Goal: Task Accomplishment & Management: Use online tool/utility

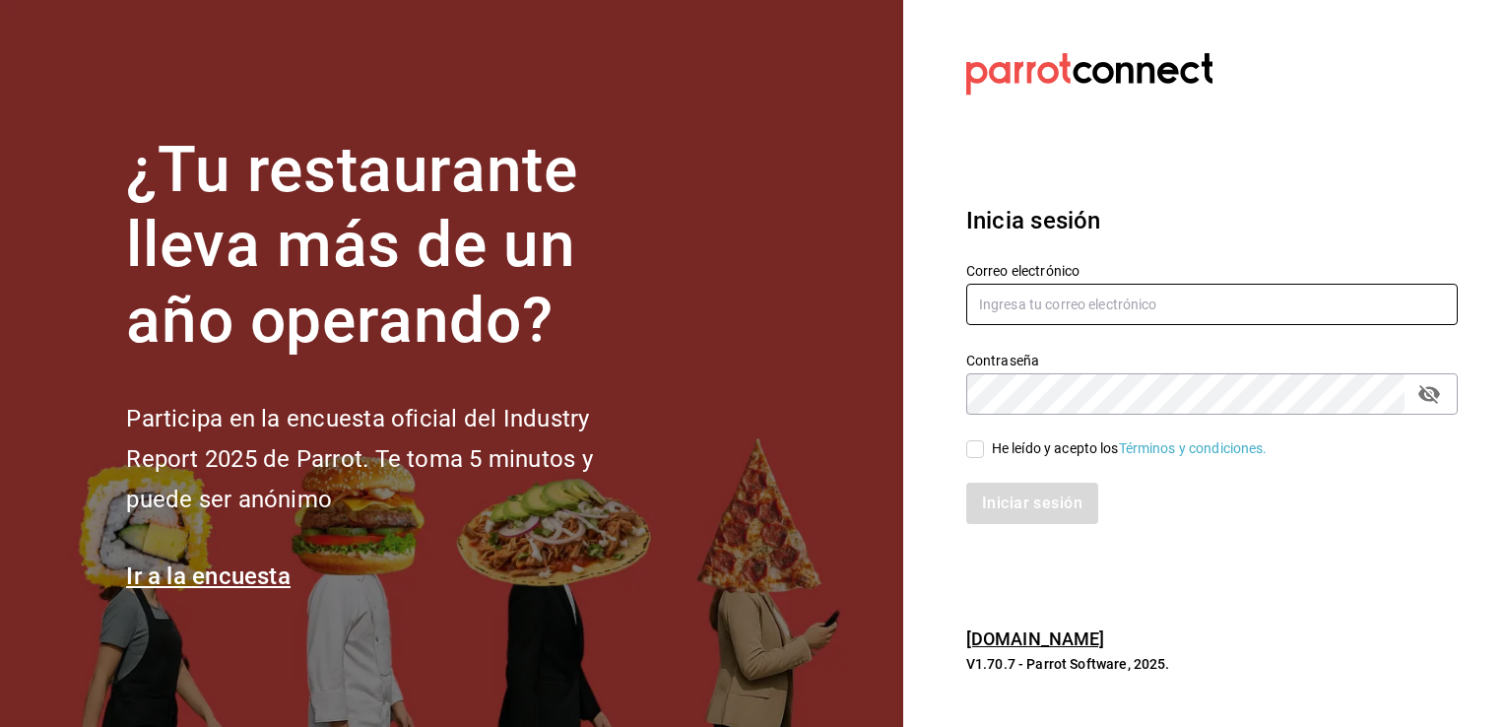
type input "levi.trujillo@grupocosteno.com"
click at [977, 441] on input "He leído y acepto los Términos y condiciones." at bounding box center [975, 449] width 18 height 18
checkbox input "true"
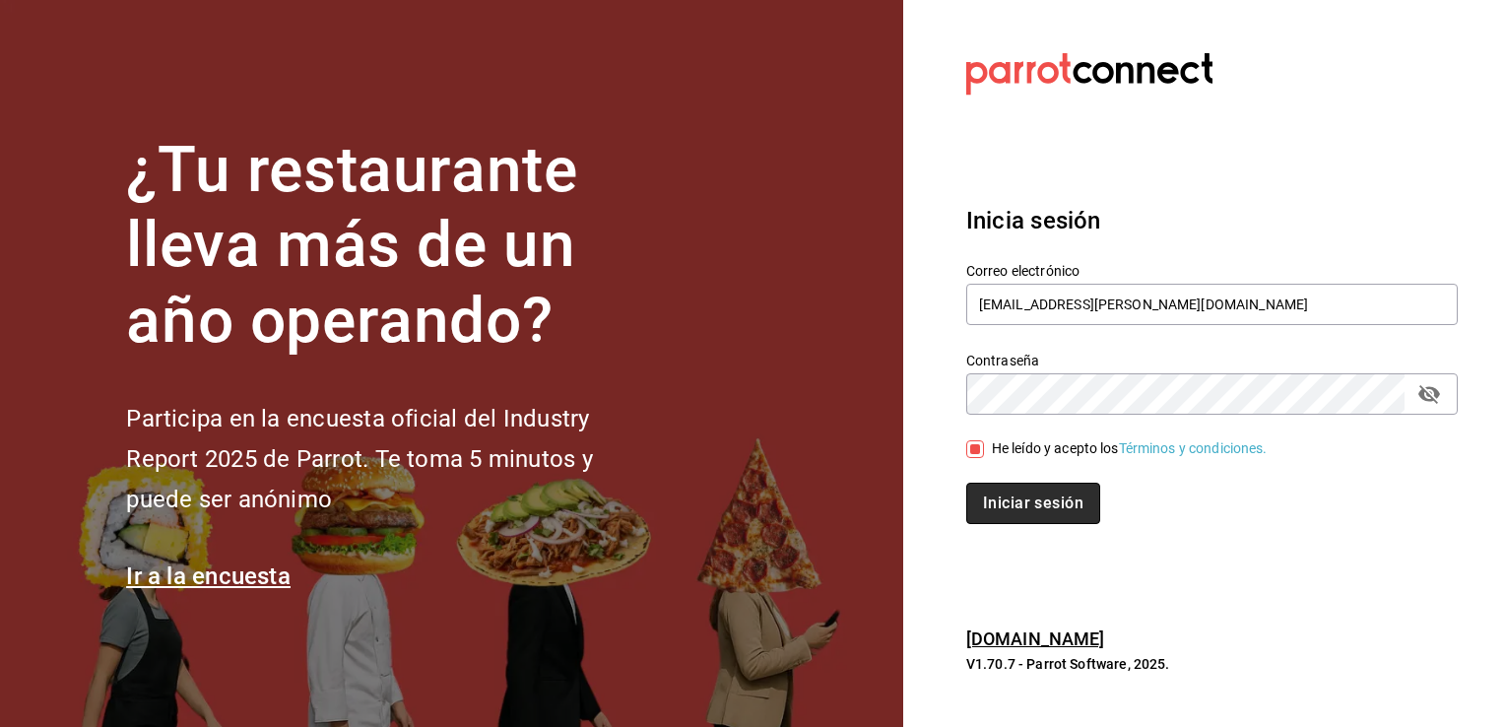
click at [1002, 498] on button "Iniciar sesión" at bounding box center [1033, 503] width 134 height 41
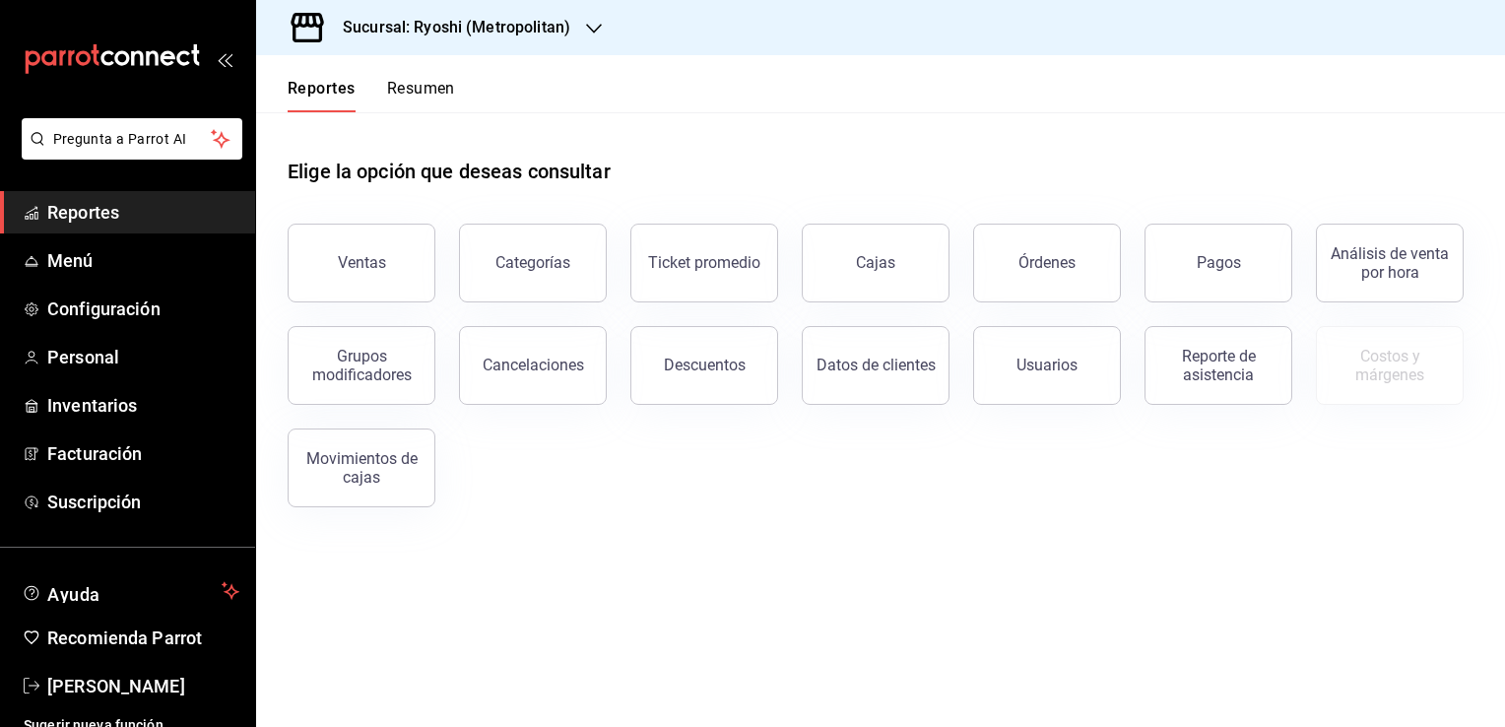
click at [468, 30] on h3 "Sucursal: Ryoshi (Metropolitan)" at bounding box center [448, 28] width 243 height 24
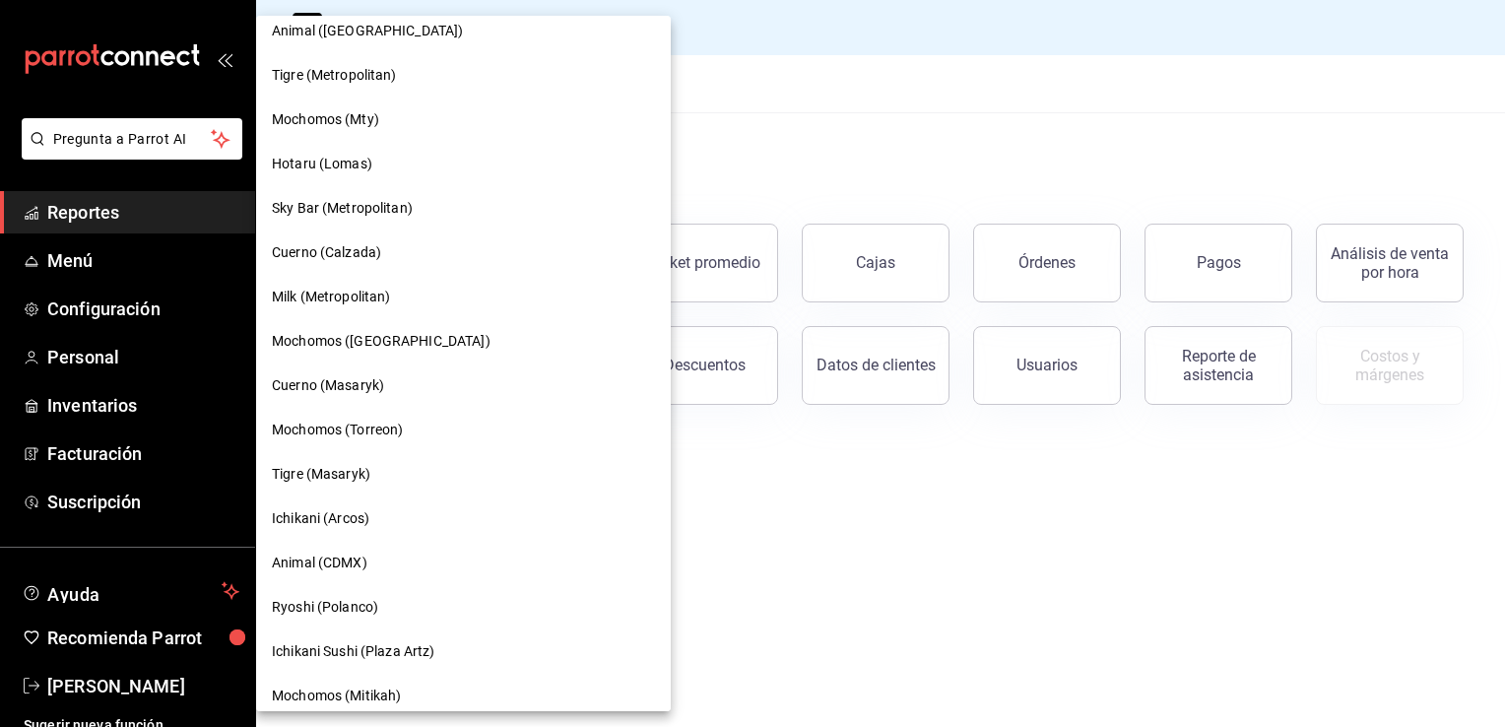
scroll to position [788, 0]
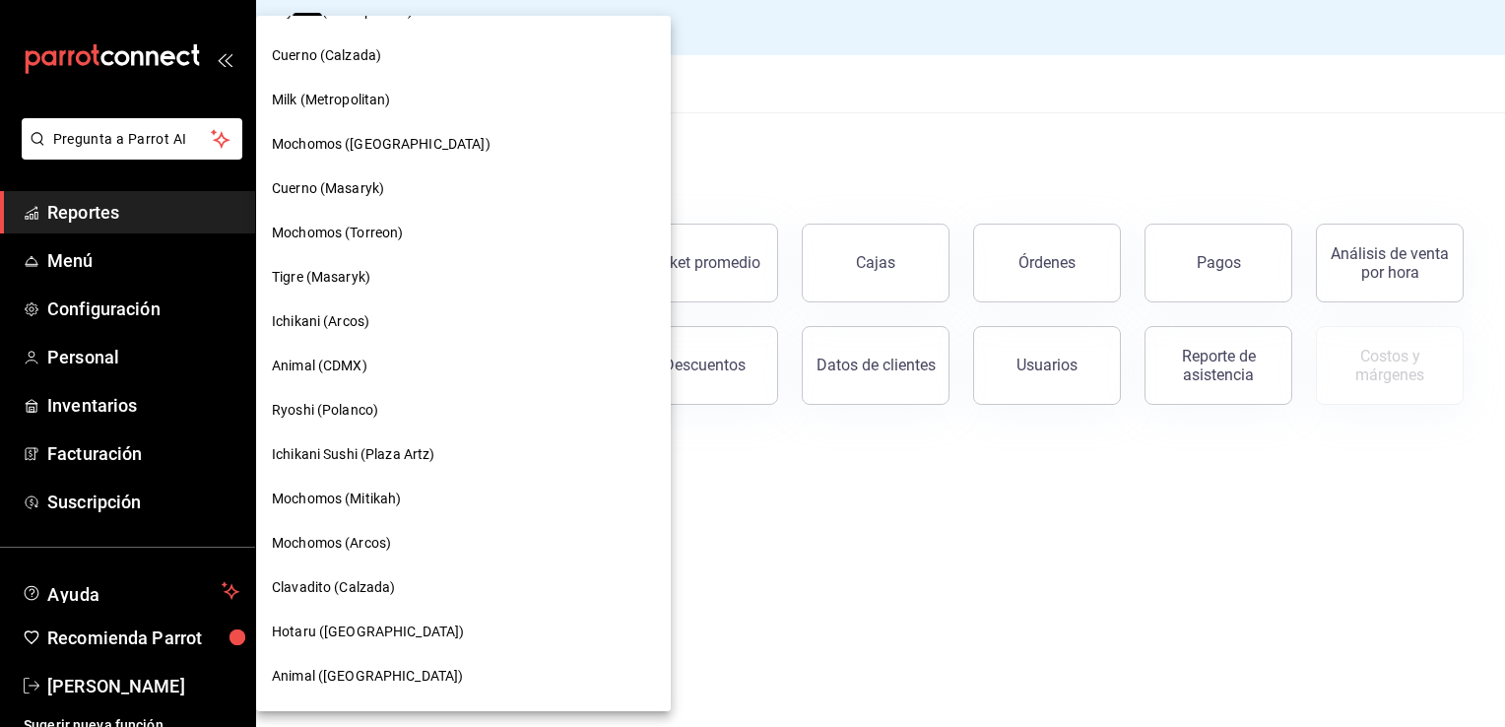
click at [406, 402] on div "Ryoshi (Polanco)" at bounding box center [463, 410] width 383 height 21
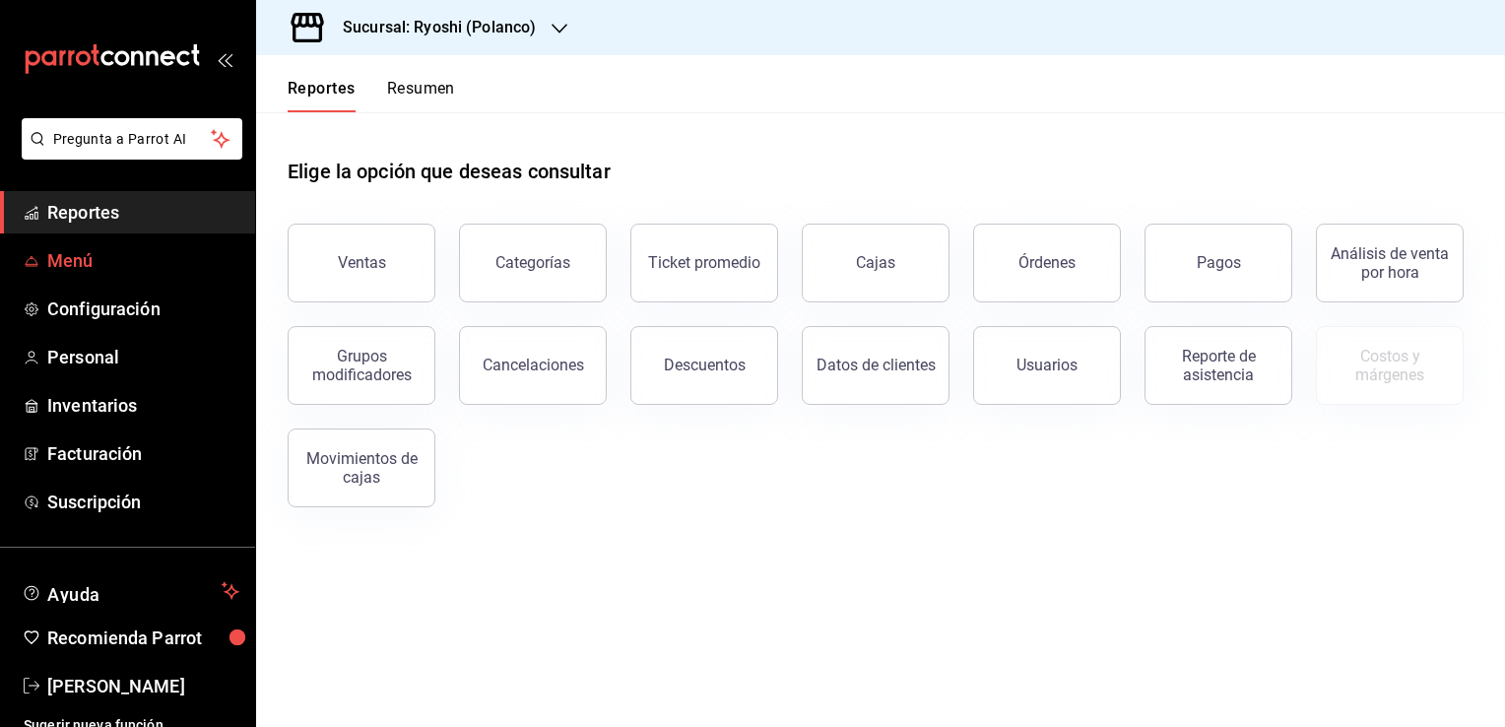
click at [135, 250] on span "Menú" at bounding box center [143, 260] width 192 height 27
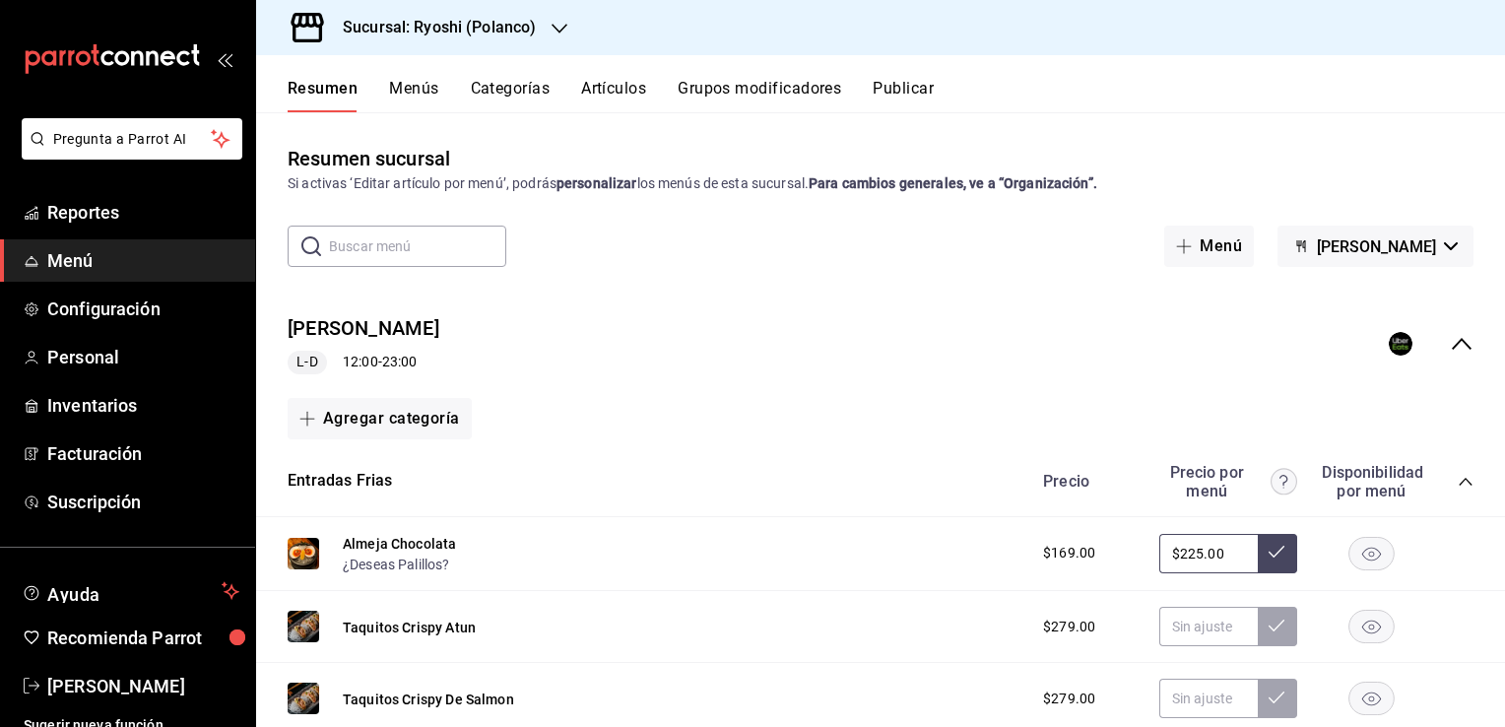
click at [626, 89] on button "Artículos" at bounding box center [613, 95] width 65 height 33
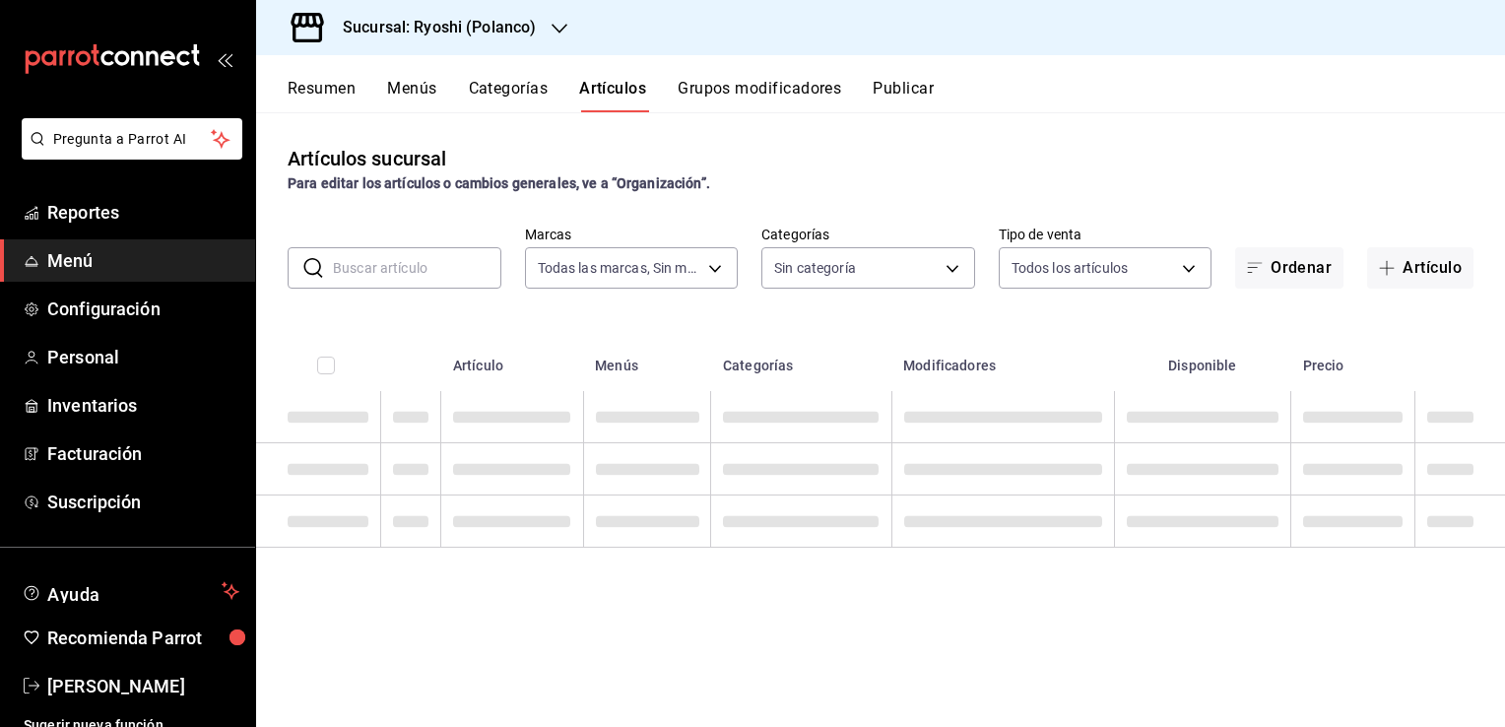
type input "d1ab8890-ddc3-4d94-b14c-d24ccf3ac2d8,70935bef-f50e-476e-afc6-1ed0b0096d1e"
type input "3971b1f1-eb4c-4b65-a33f-e0602f1a7270,e647ec20-b9be-4789-a430-eb555fd10a41,bb66a…"
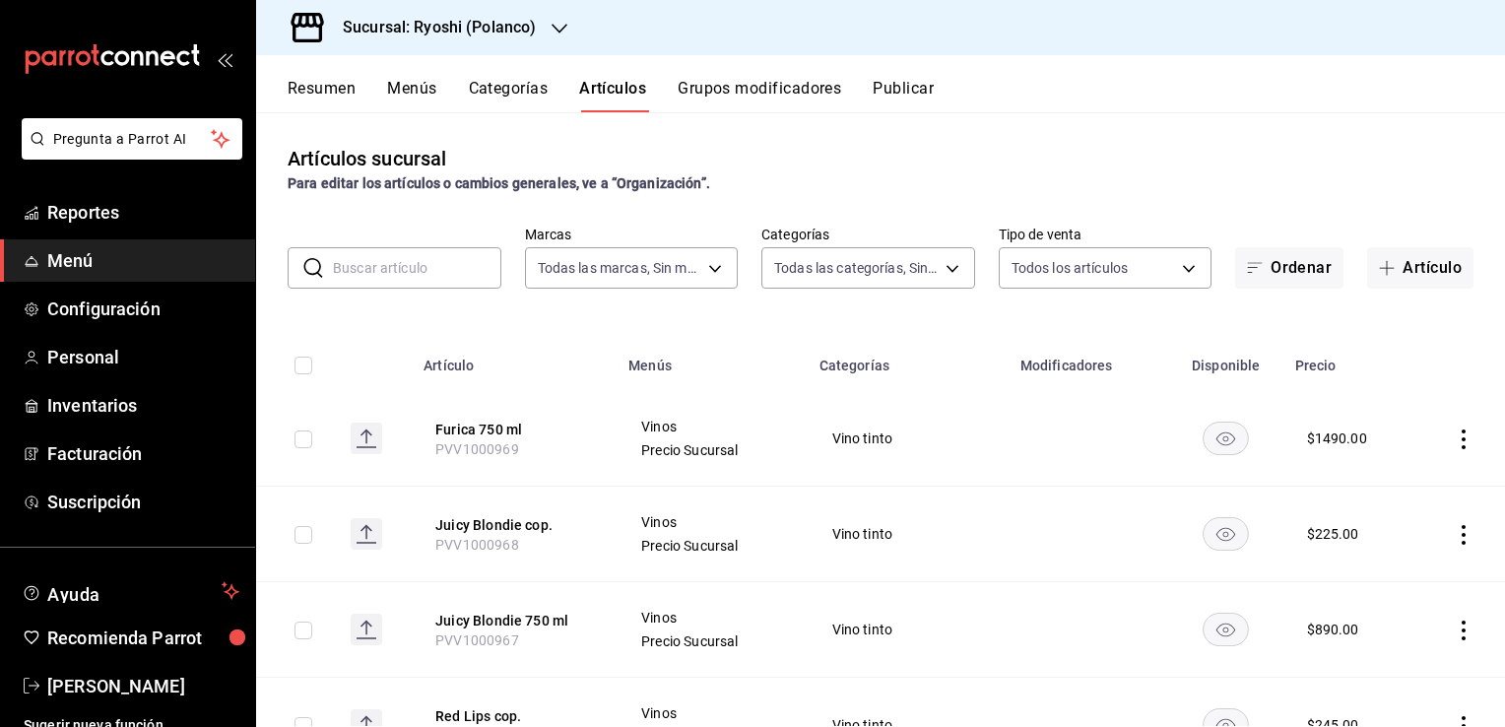
click at [437, 270] on input "text" at bounding box center [417, 267] width 168 height 39
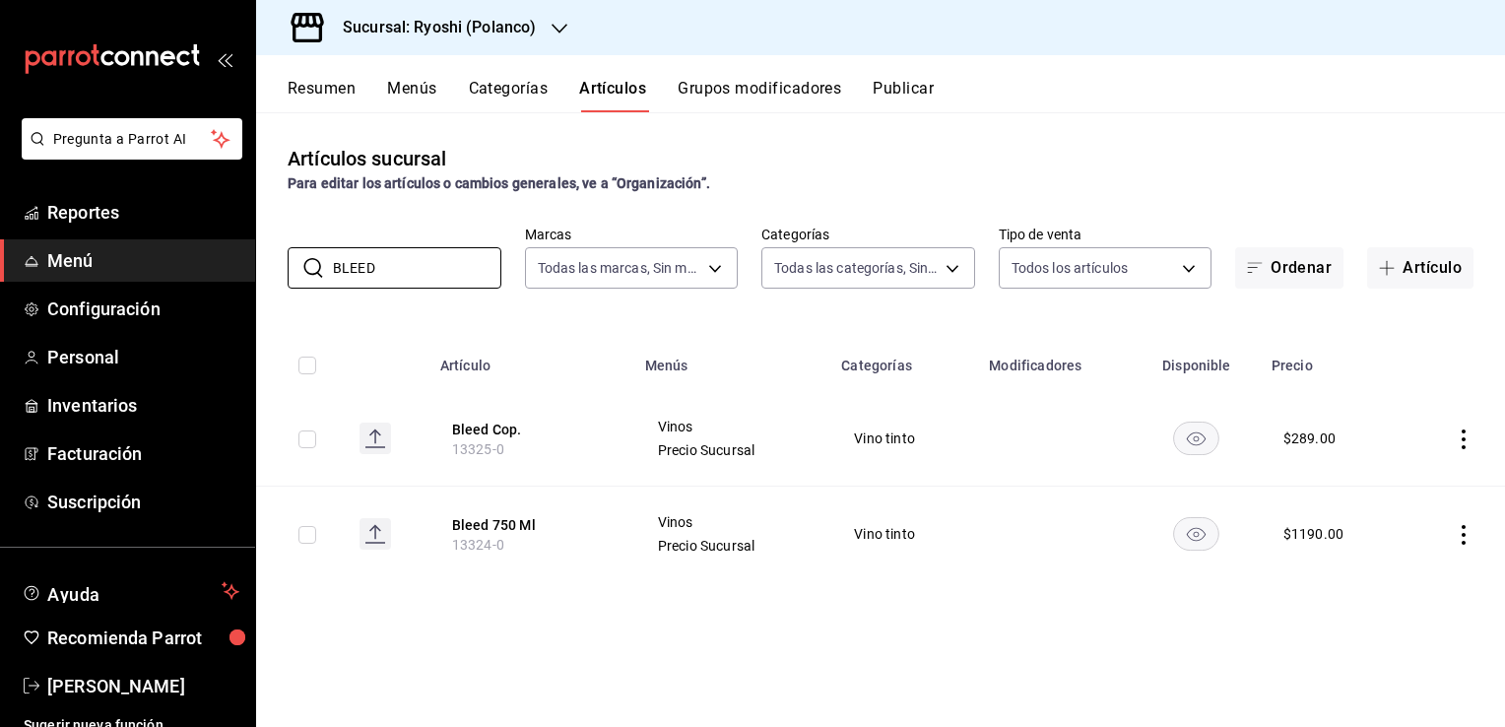
type input "BLEED"
click at [1460, 440] on icon "actions" at bounding box center [1464, 439] width 20 height 20
click at [1400, 486] on span "Editar" at bounding box center [1404, 485] width 51 height 21
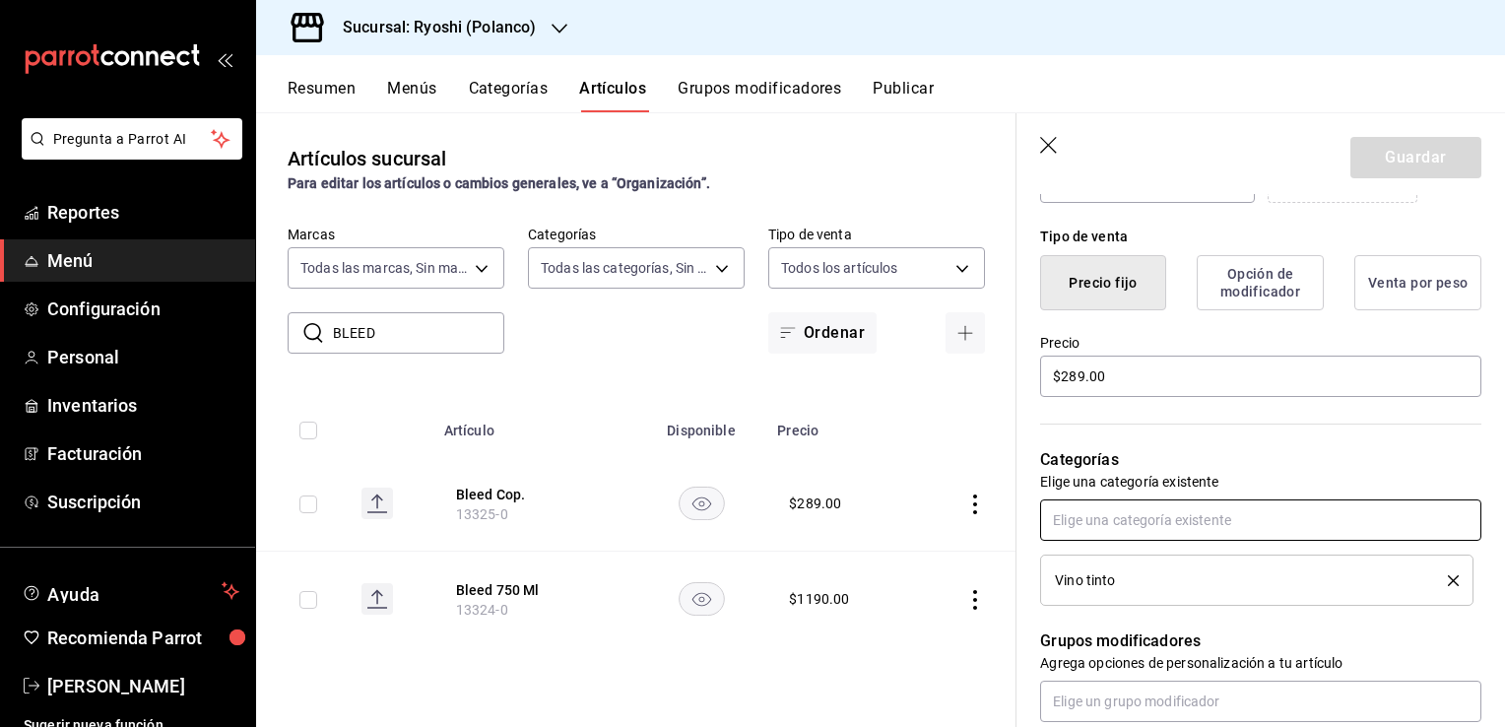
scroll to position [492, 0]
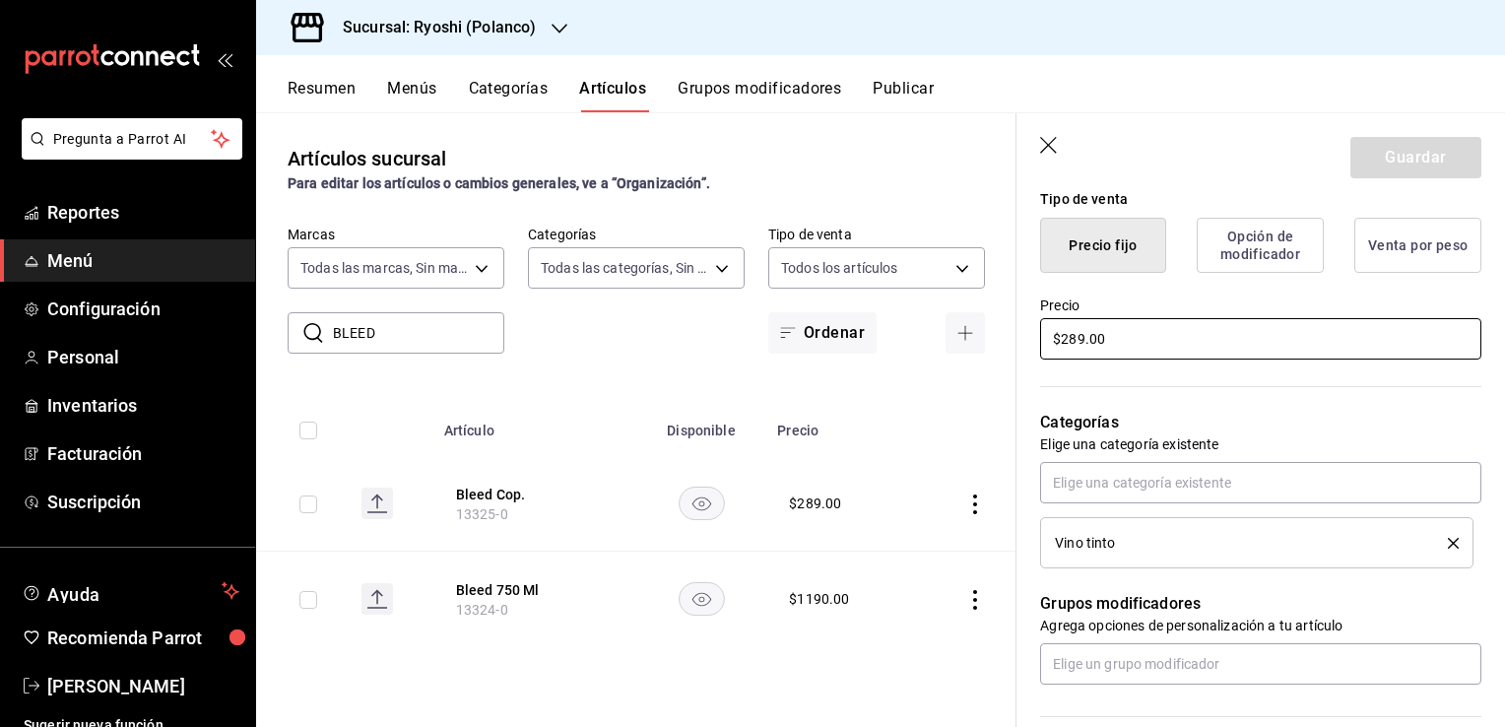
drag, startPoint x: 1136, startPoint y: 349, endPoint x: 685, endPoint y: 345, distance: 451.0
click at [811, 349] on main "Artículos sucursal Para editar los artículos o cambios generales, ve a “Organiz…" at bounding box center [880, 419] width 1249 height 614
type input "$298.00"
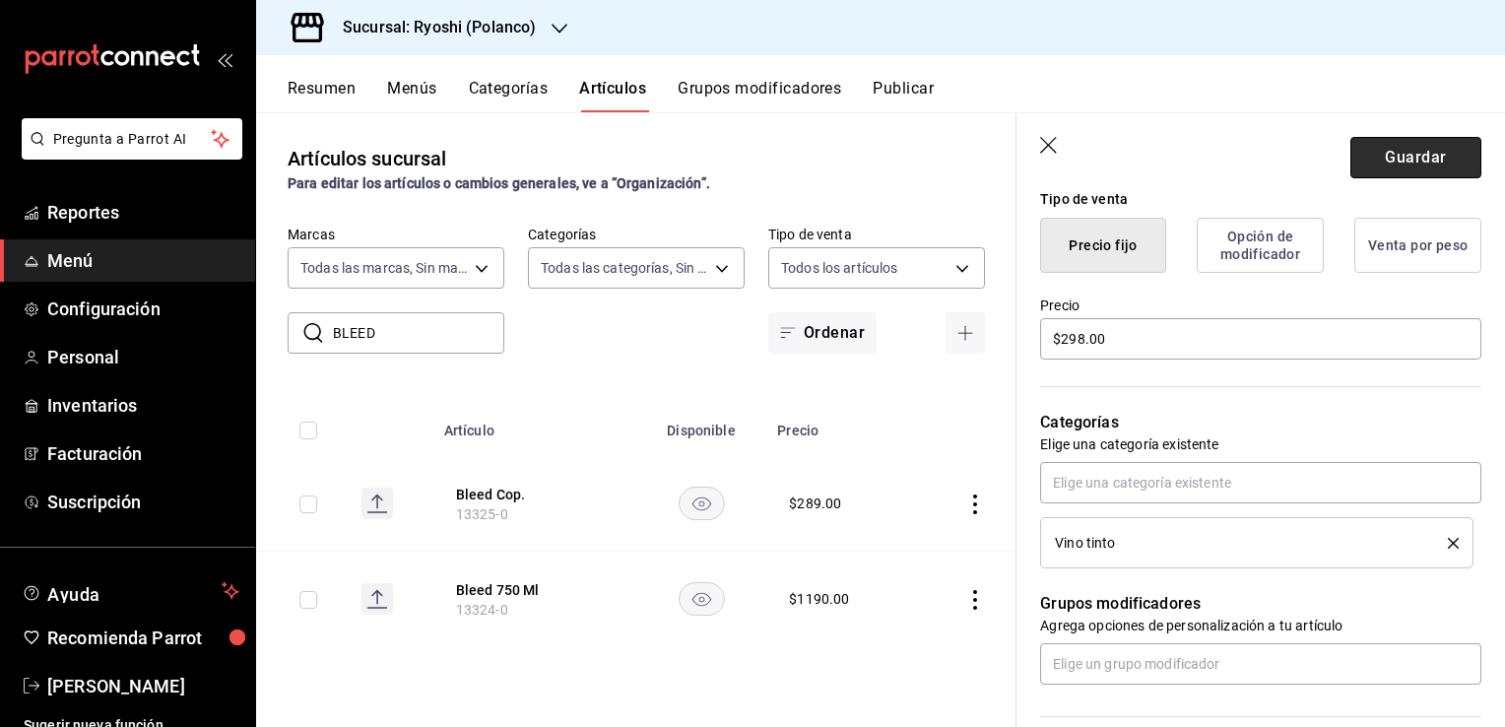
click at [1400, 170] on button "Guardar" at bounding box center [1415, 157] width 131 height 41
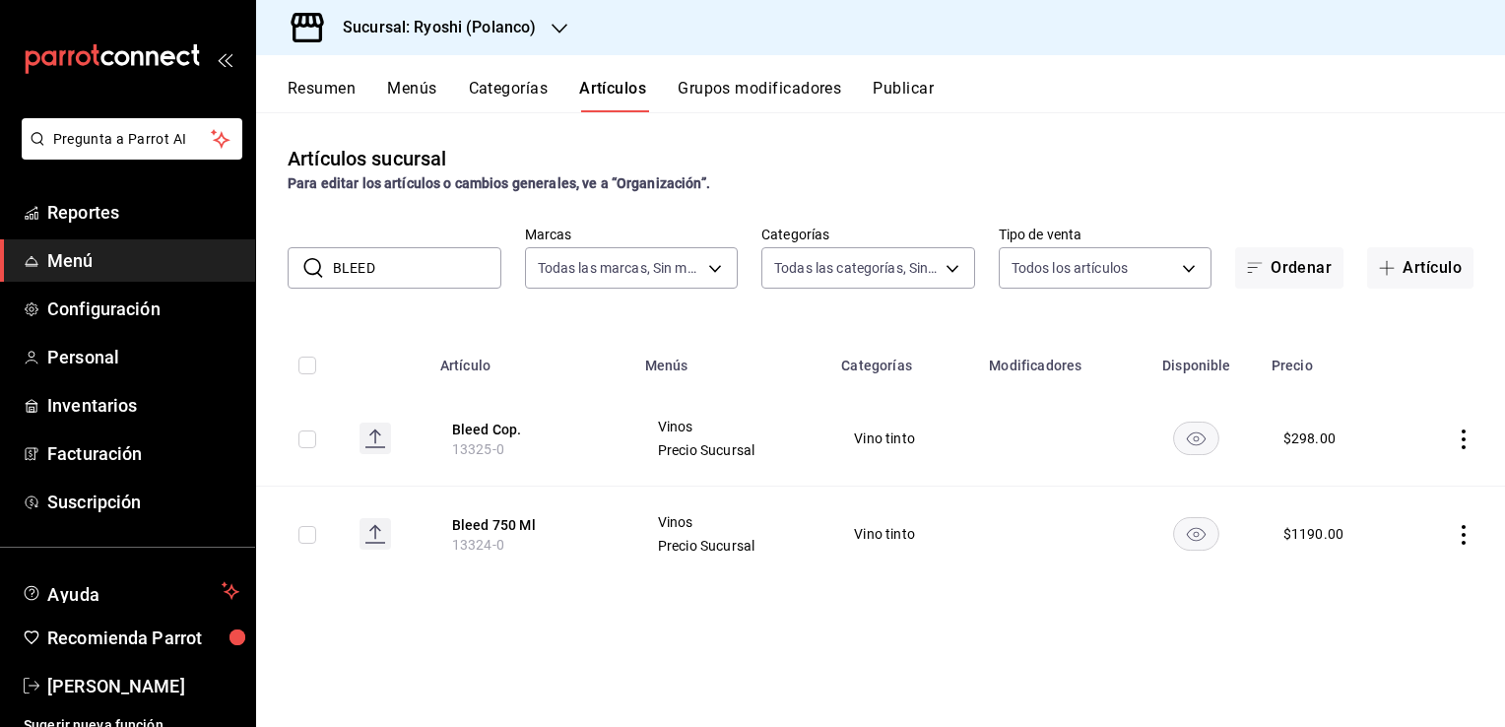
drag, startPoint x: 1459, startPoint y: 534, endPoint x: 1442, endPoint y: 545, distance: 20.8
click at [1459, 535] on icon "actions" at bounding box center [1464, 535] width 20 height 20
click at [1405, 576] on span "Editar" at bounding box center [1404, 580] width 51 height 21
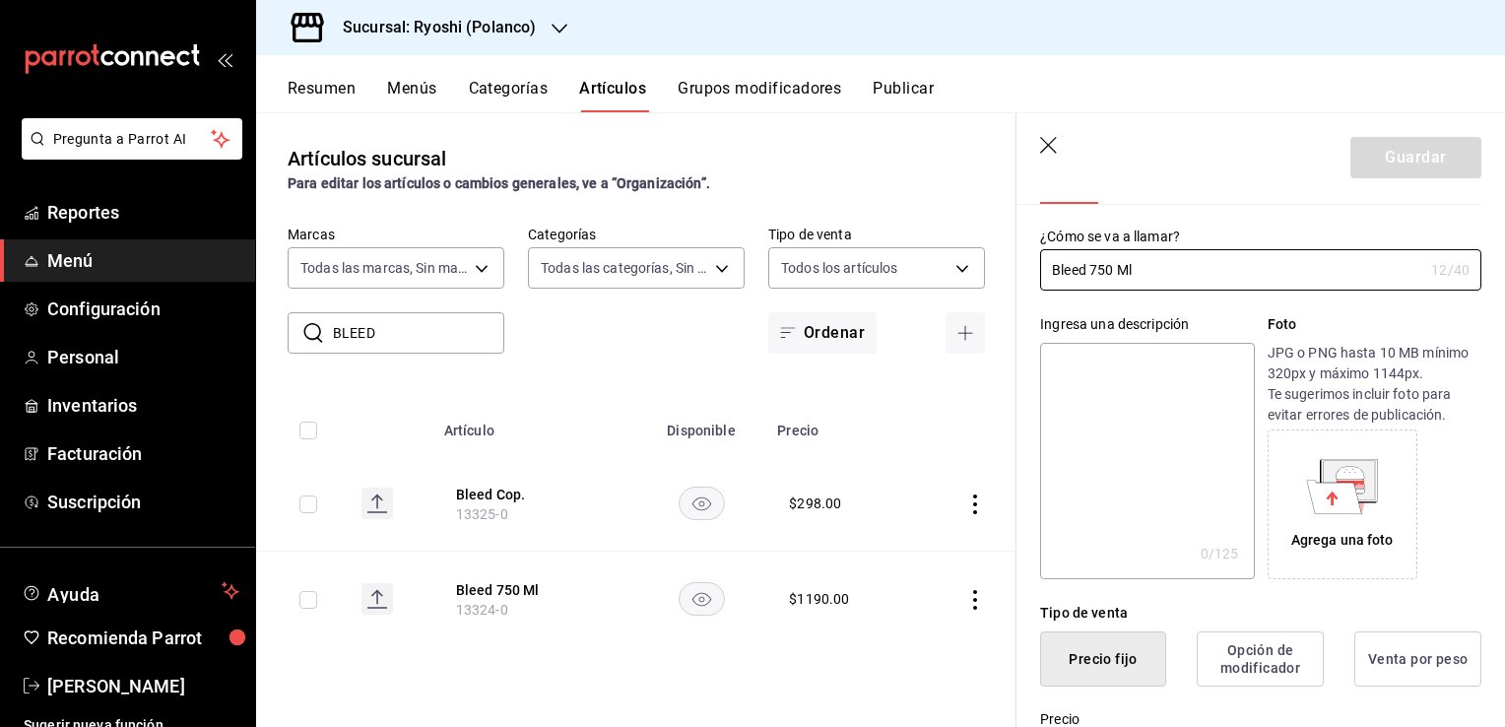
scroll to position [394, 0]
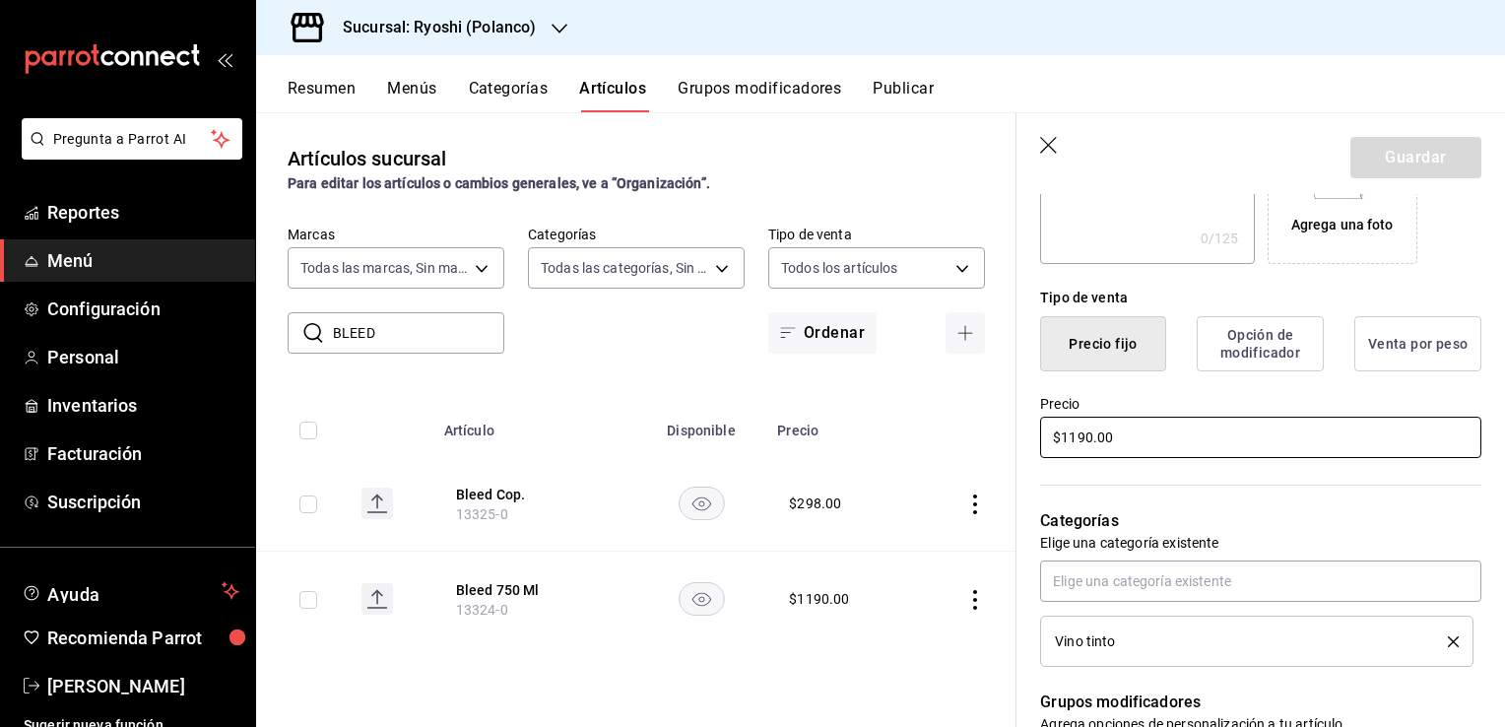
drag, startPoint x: 1138, startPoint y: 443, endPoint x: 754, endPoint y: 443, distance: 384.1
click at [754, 446] on main "Artículos sucursal Para editar los artículos o cambios generales, ve a “Organiz…" at bounding box center [880, 419] width 1249 height 614
type input "$1290.00"
click at [1418, 156] on button "Guardar" at bounding box center [1415, 157] width 131 height 41
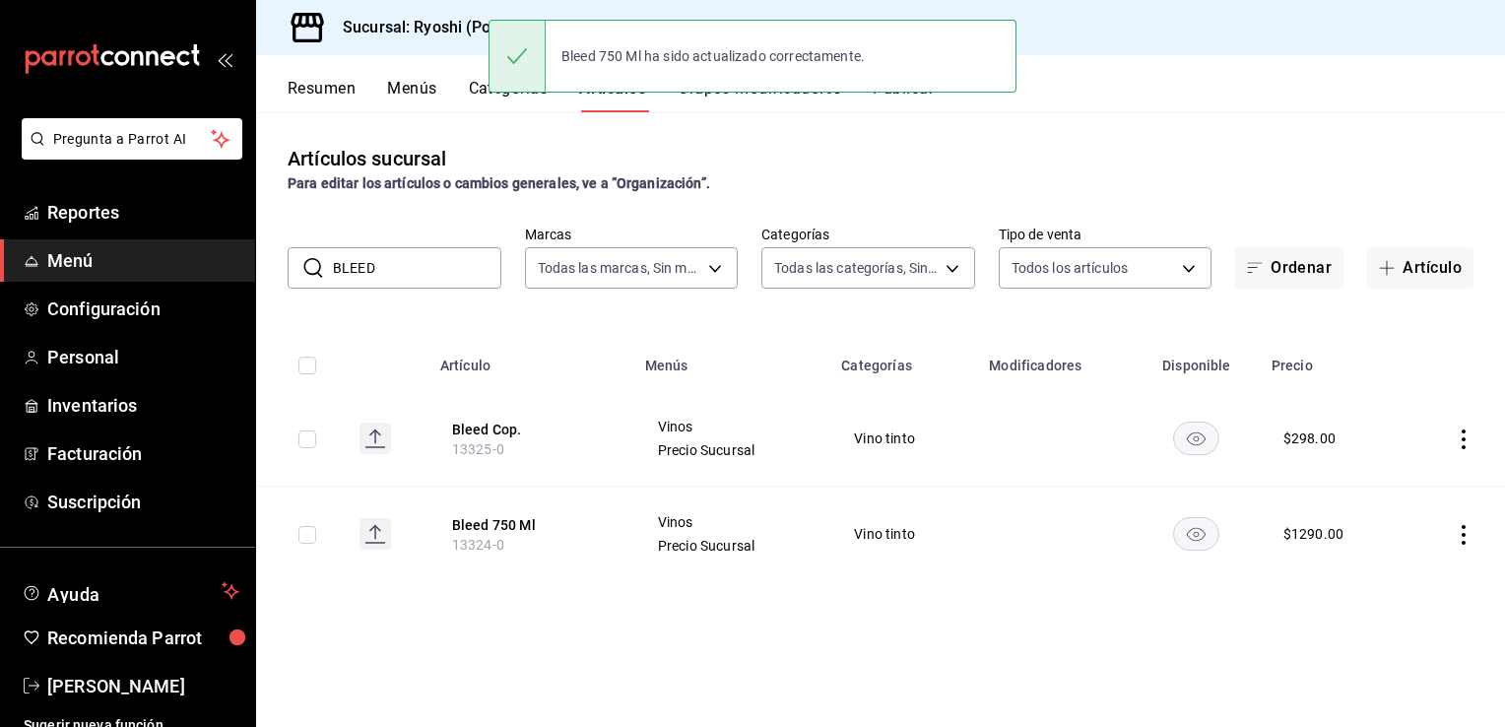
click at [918, 102] on button "Publicar" at bounding box center [902, 95] width 61 height 33
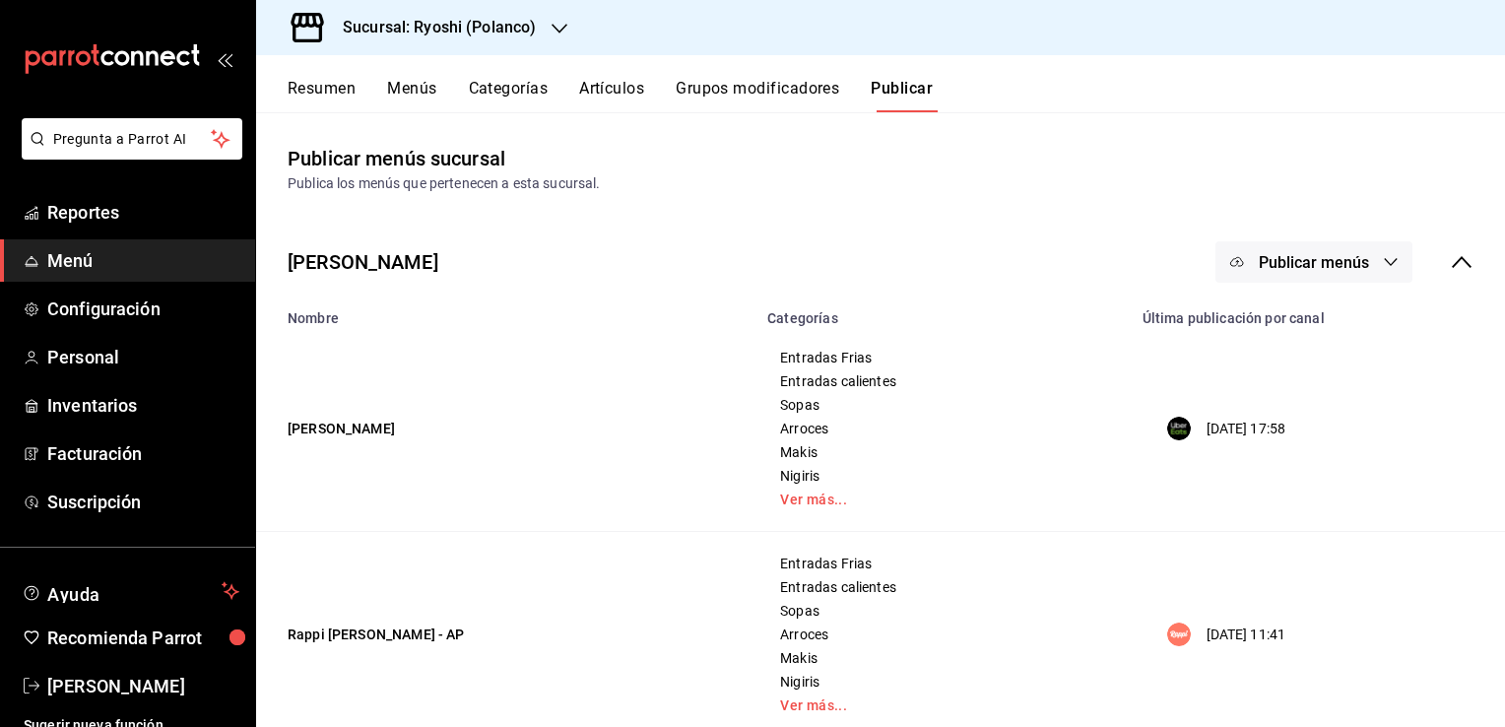
click at [1294, 270] on span "Publicar menús" at bounding box center [1314, 262] width 110 height 19
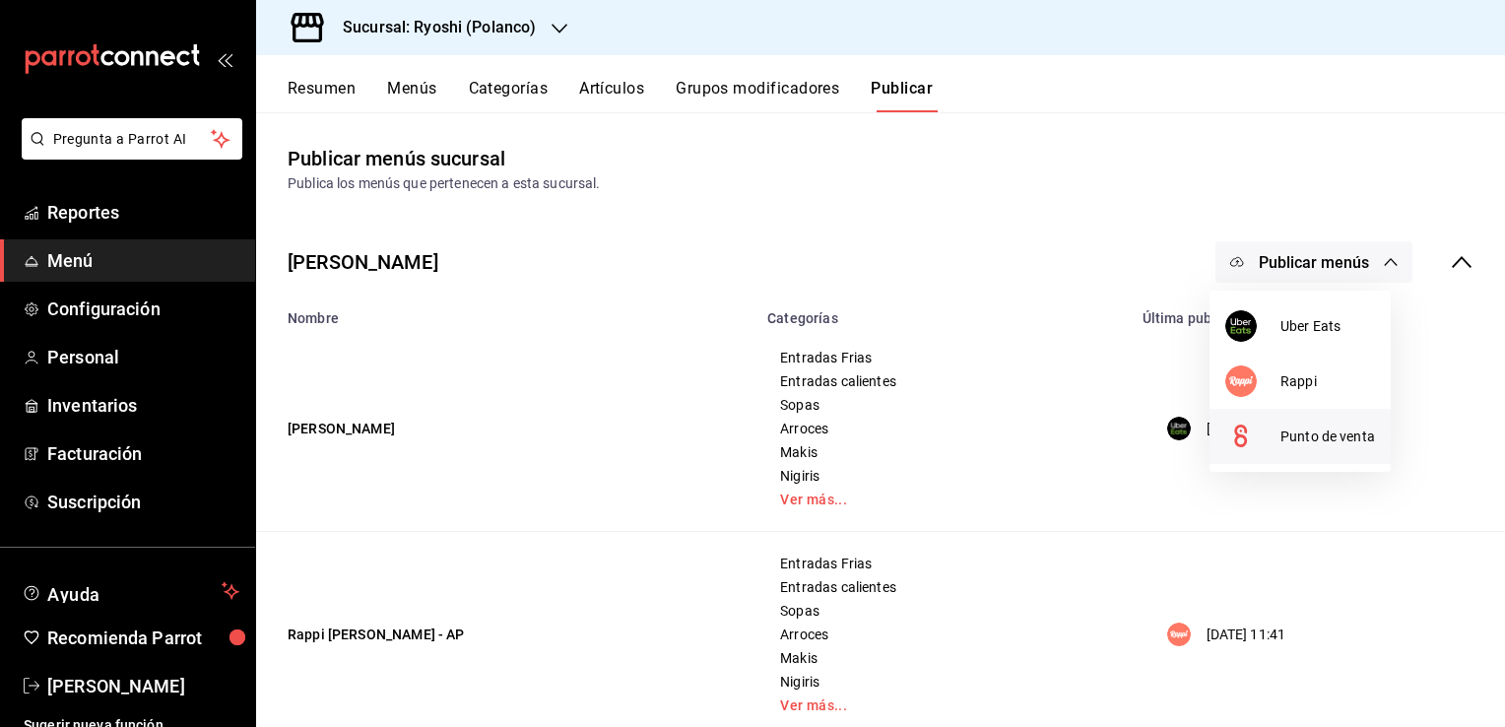
click at [1268, 431] on div at bounding box center [1252, 436] width 55 height 32
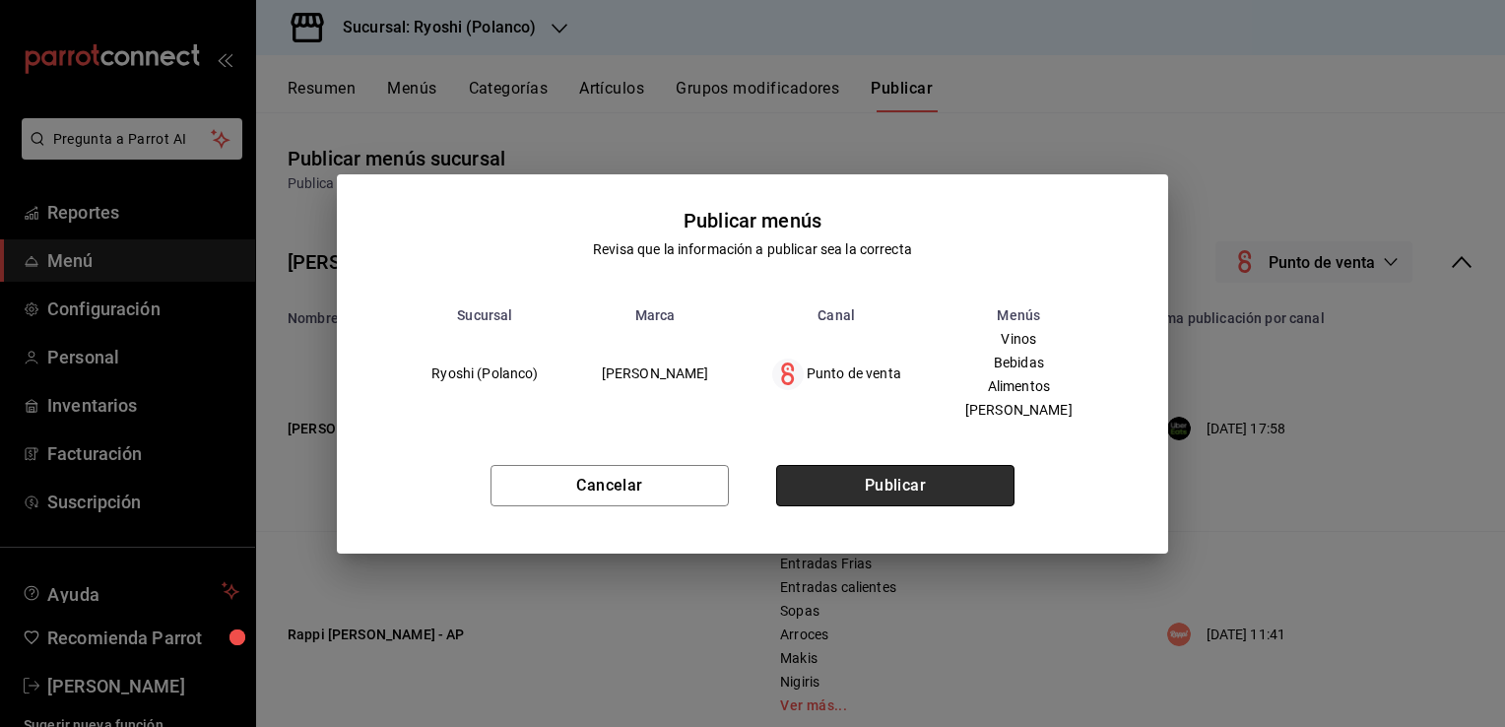
click at [961, 483] on button "Publicar" at bounding box center [895, 485] width 238 height 41
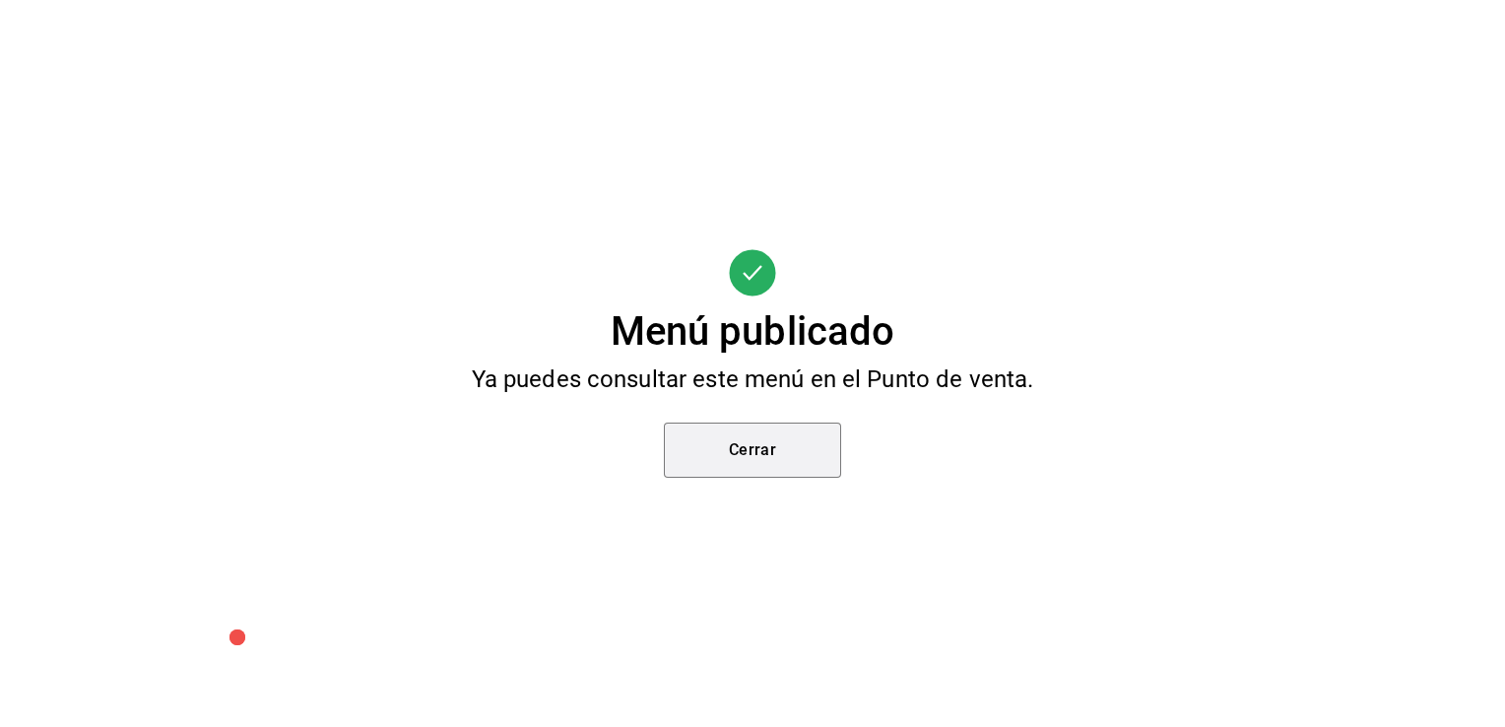
click at [725, 457] on button "Cerrar" at bounding box center [752, 449] width 177 height 55
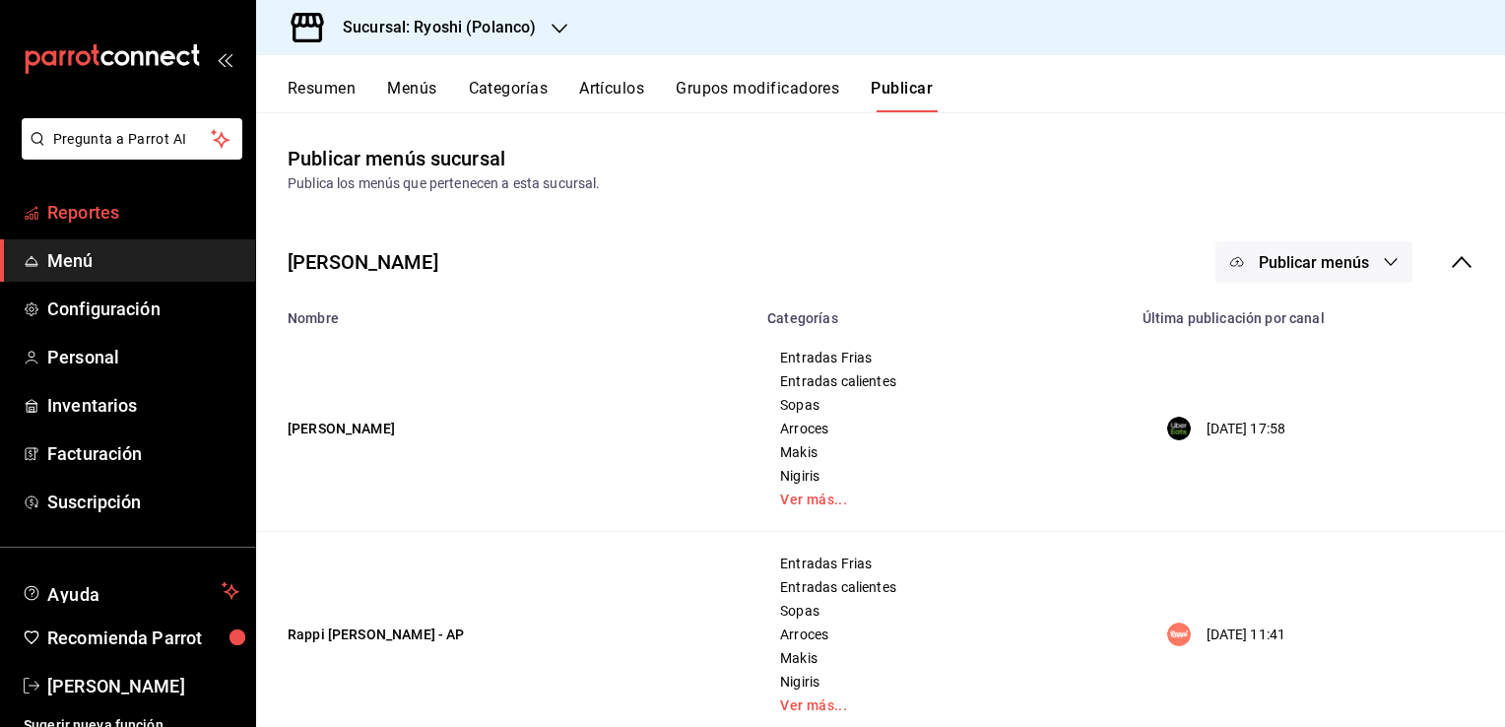
click at [104, 215] on span "Reportes" at bounding box center [143, 212] width 192 height 27
